Goal: Task Accomplishment & Management: Manage account settings

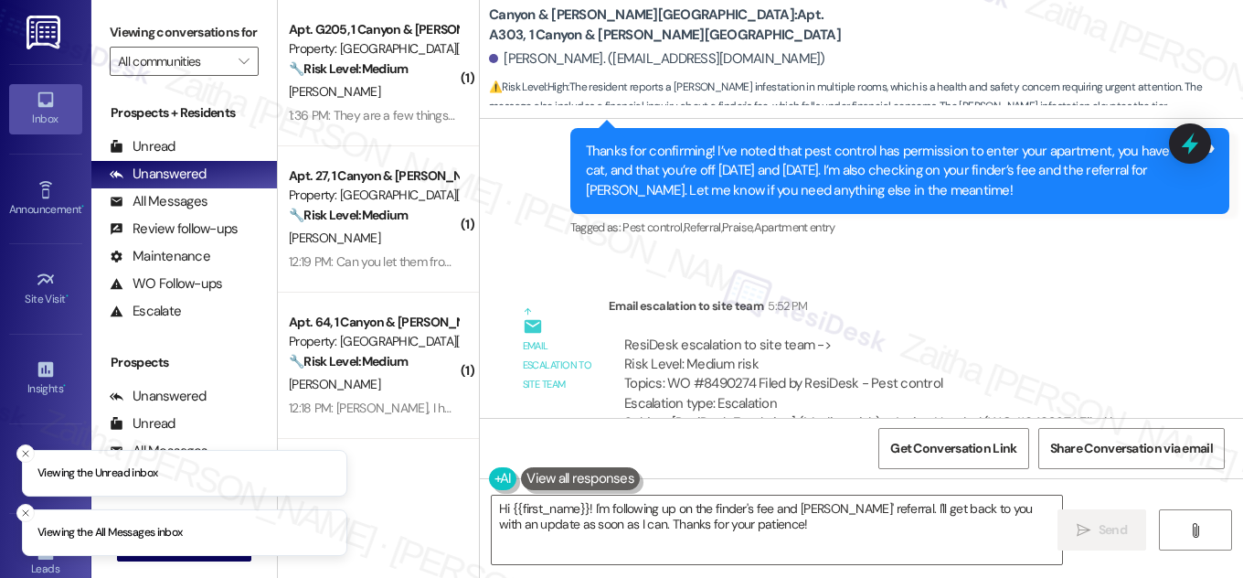
scroll to position [3341, 0]
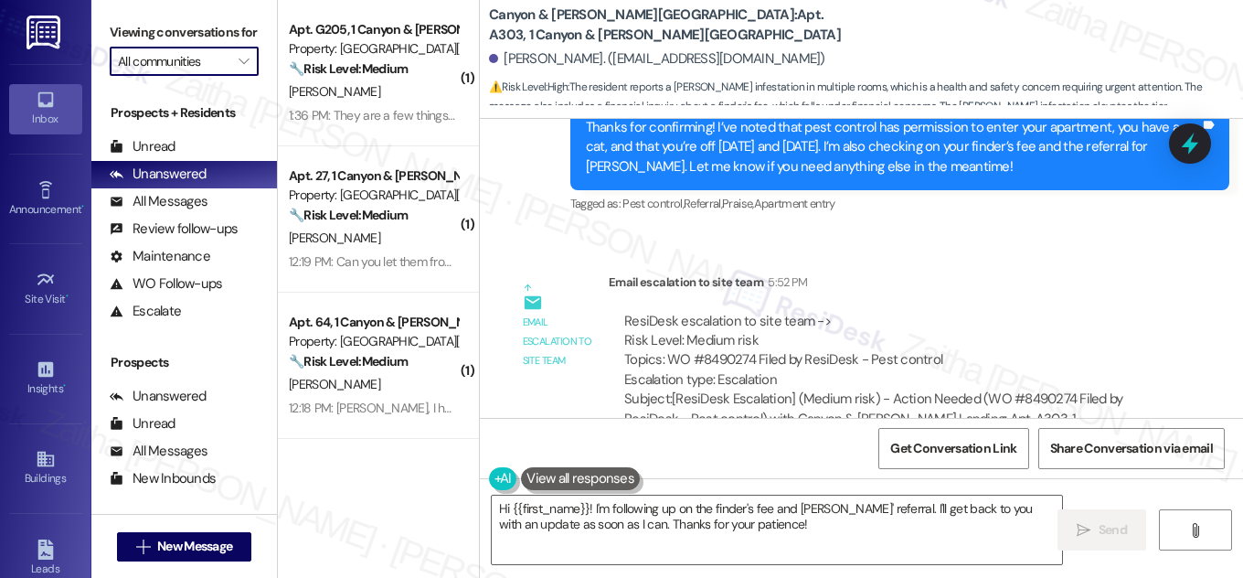
click at [173, 76] on input "All communities" at bounding box center [173, 61] width 111 height 29
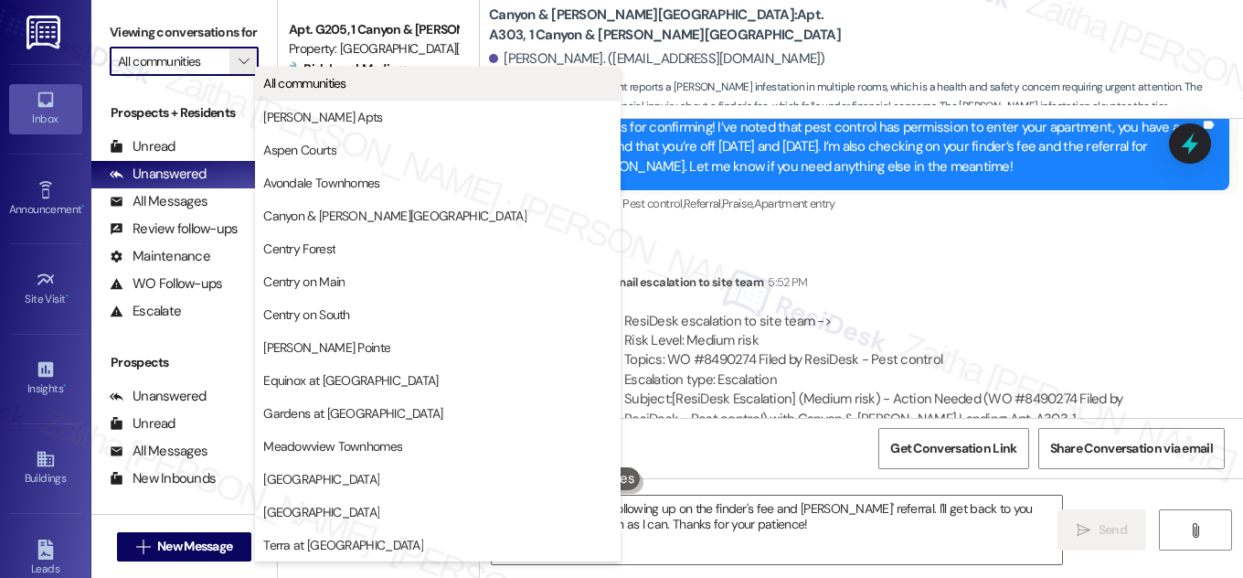
click at [307, 87] on span "All communities" at bounding box center [304, 83] width 83 height 18
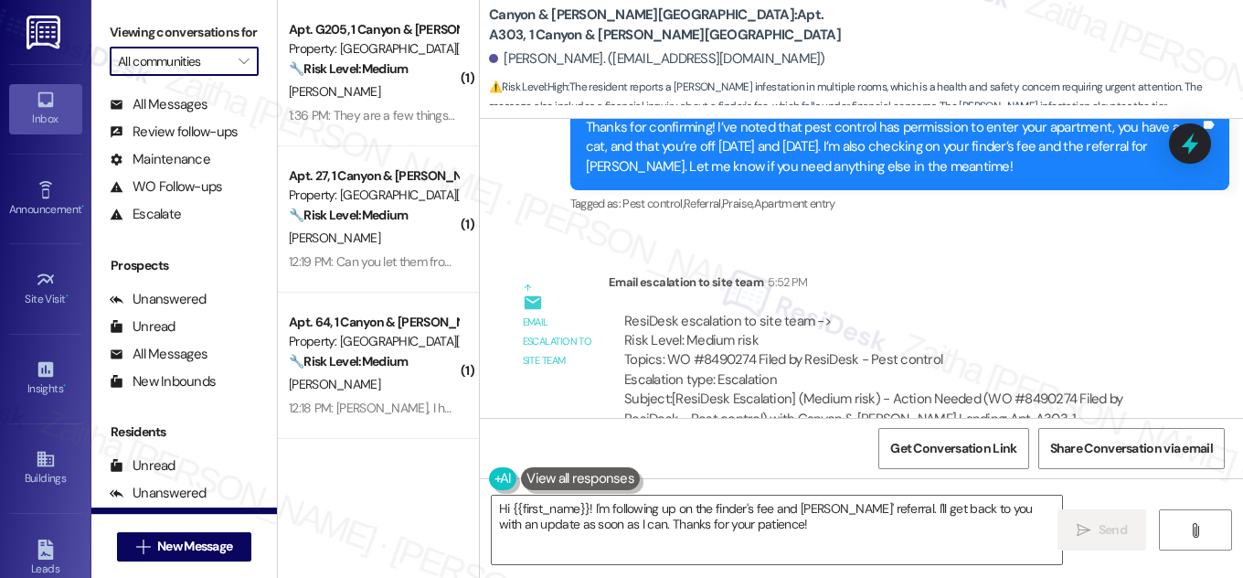
scroll to position [241, 0]
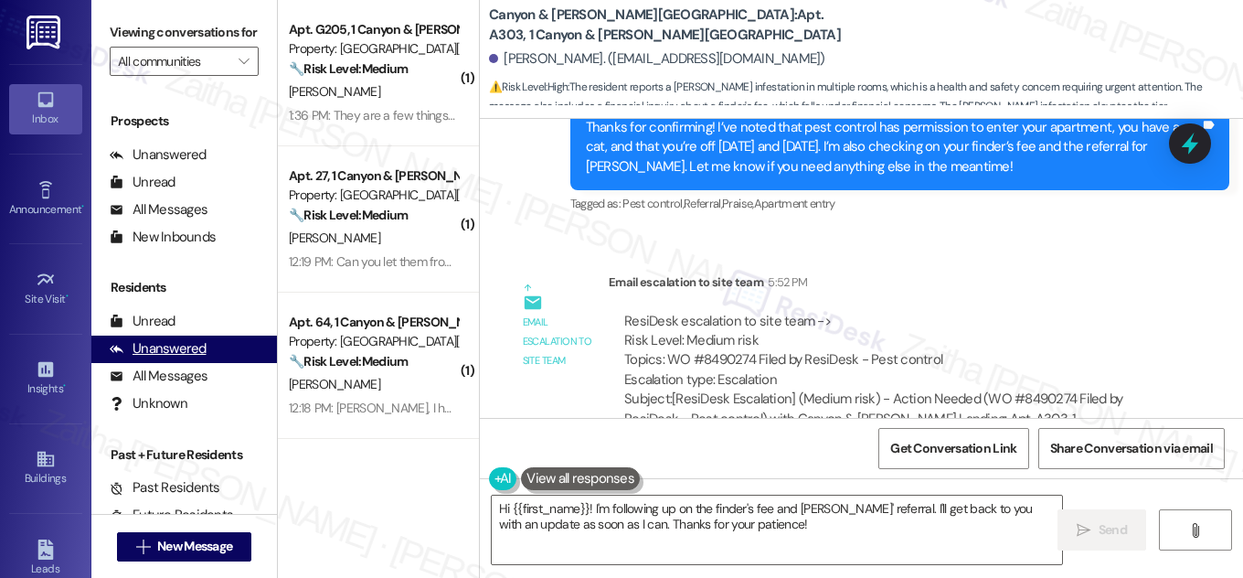
click at [163, 358] on div "Unanswered" at bounding box center [158, 348] width 97 height 19
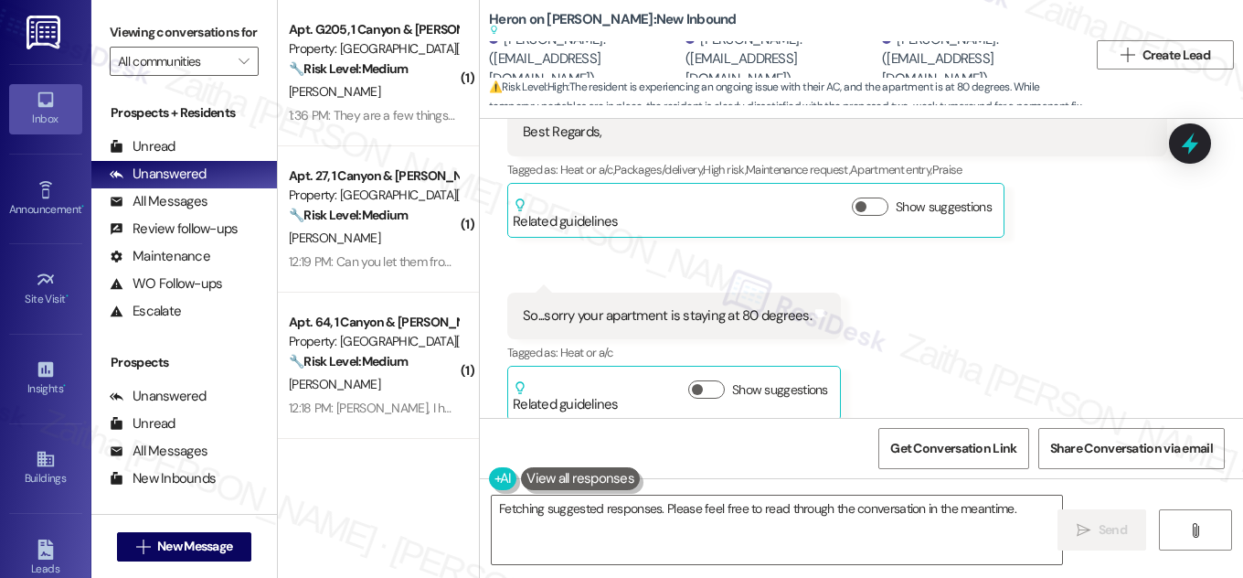
scroll to position [17973, 0]
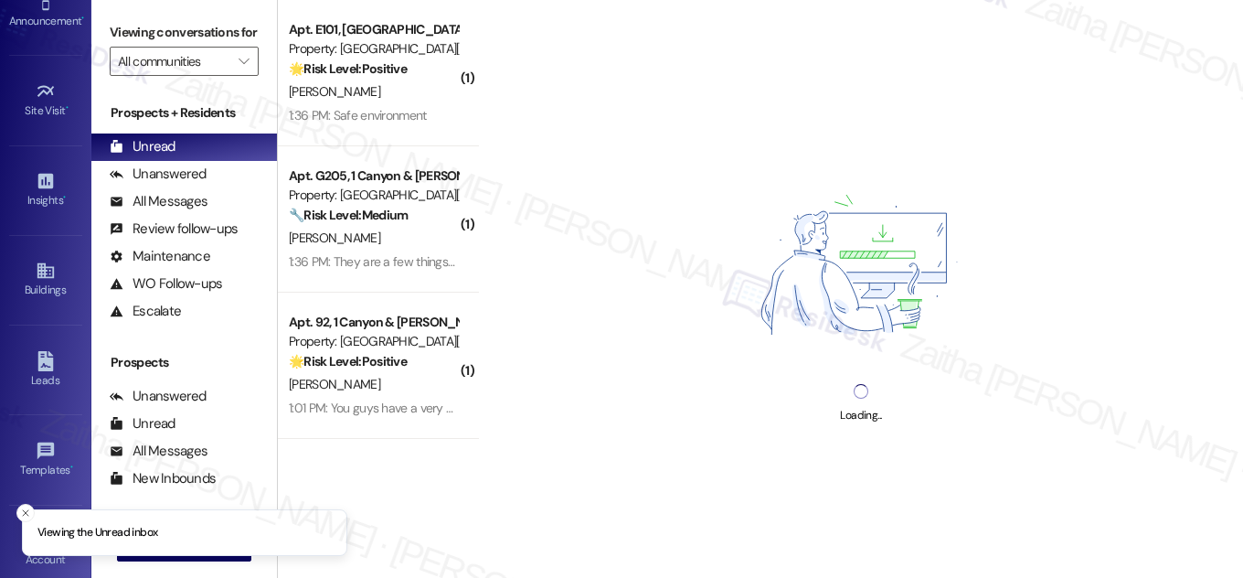
scroll to position [287, 0]
click at [48, 438] on icon at bounding box center [45, 440] width 19 height 19
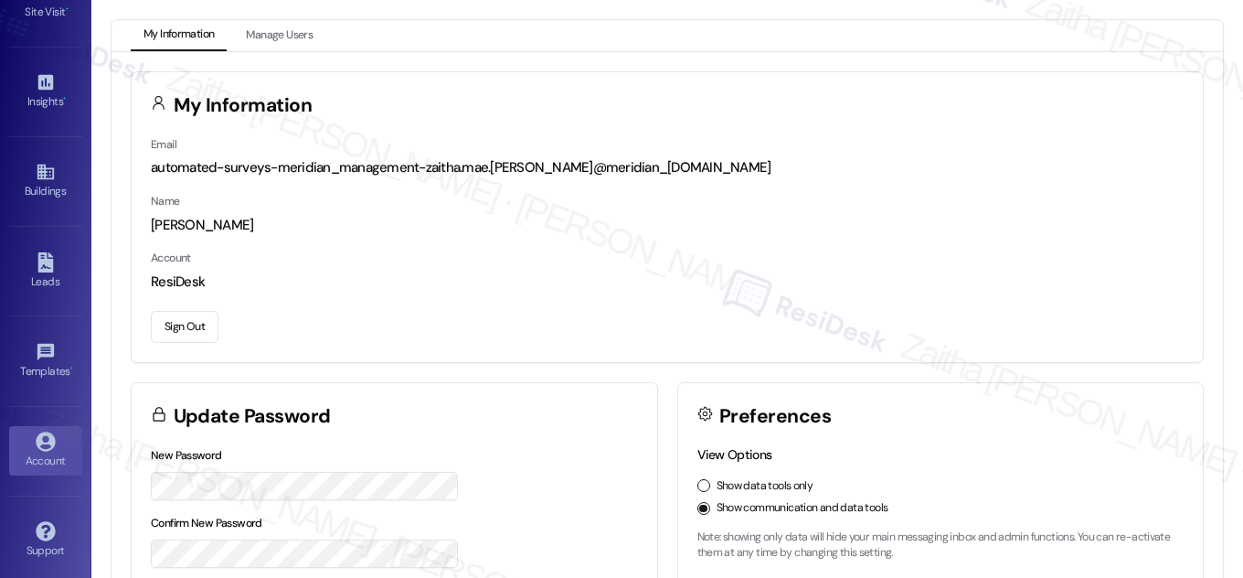
click at [180, 316] on button "Sign Out" at bounding box center [185, 327] width 68 height 32
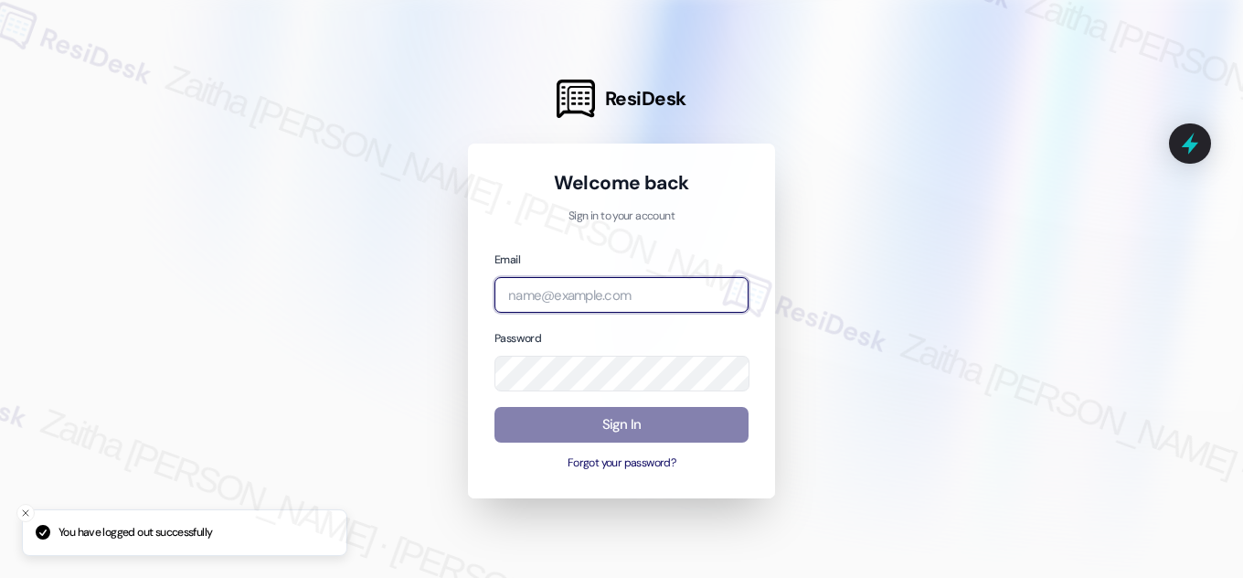
click at [600, 292] on input "email" at bounding box center [621, 295] width 254 height 36
type input "automated-surveys-park_properties-zaitha.mae.garcia@park_properties.com"
